Goal: Find specific page/section: Find specific page/section

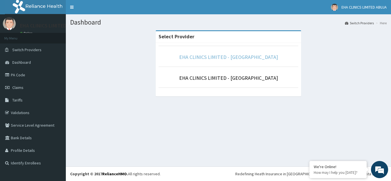
click at [228, 56] on link "EHA CLINICS LIMITED - [GEOGRAPHIC_DATA]" at bounding box center [228, 57] width 99 height 7
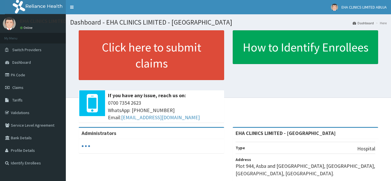
click at [16, 100] on span "Tariffs" at bounding box center [17, 100] width 10 height 5
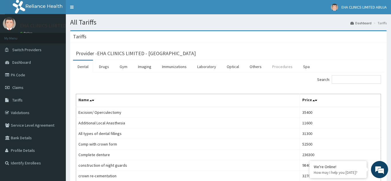
click at [278, 68] on link "Procedures" at bounding box center [282, 67] width 29 height 12
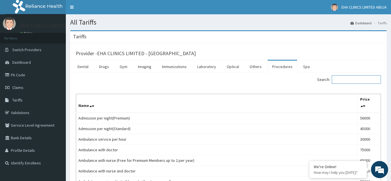
click at [335, 81] on input "Search:" at bounding box center [356, 79] width 49 height 9
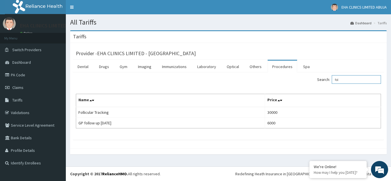
type input "fol"
